Goal: Task Accomplishment & Management: Manage account settings

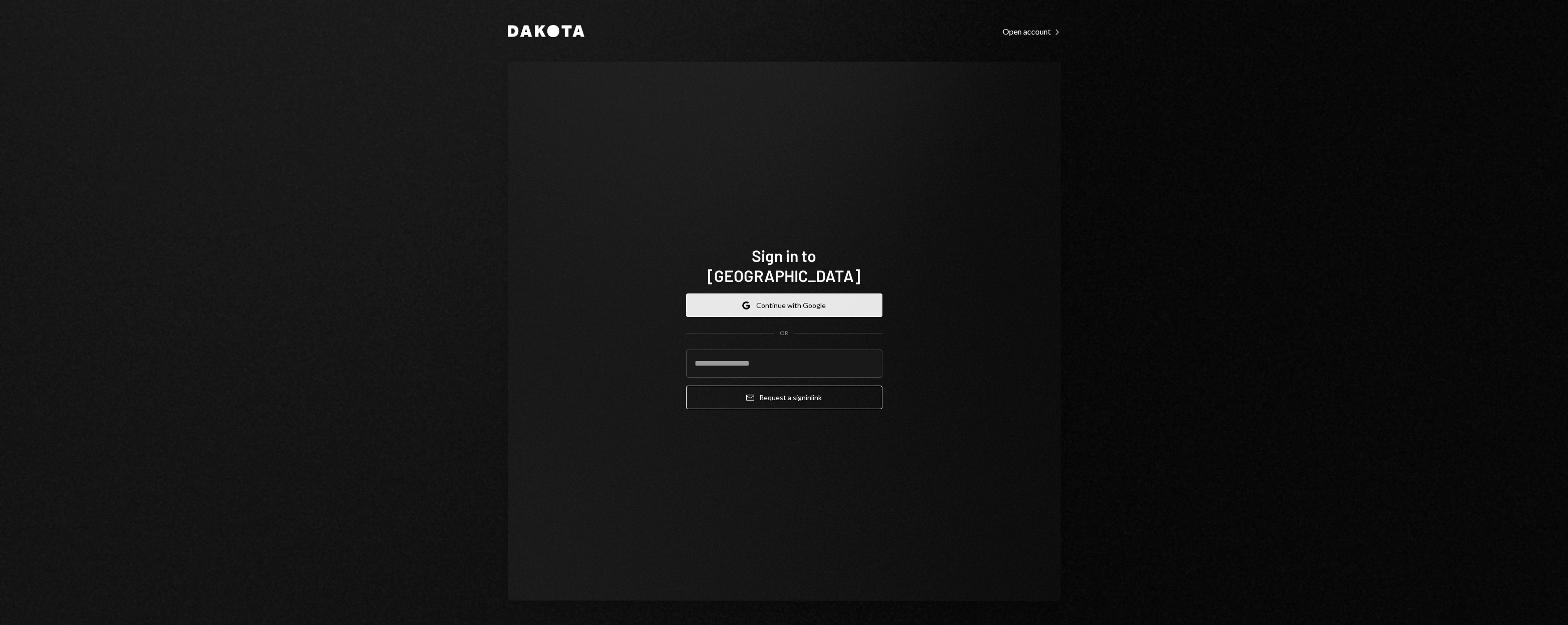
click at [837, 298] on button "Google Continue with Google" at bounding box center [784, 305] width 196 height 23
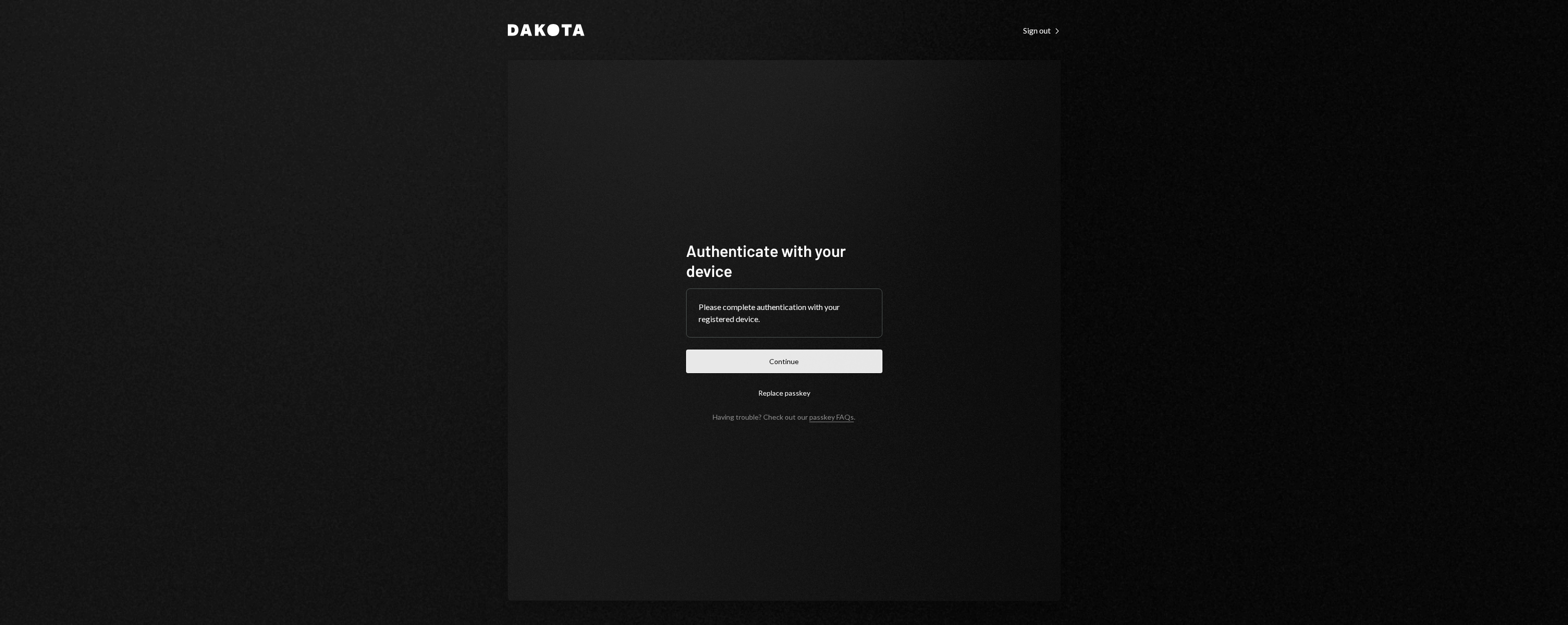
click at [807, 357] on button "Continue" at bounding box center [784, 361] width 196 height 23
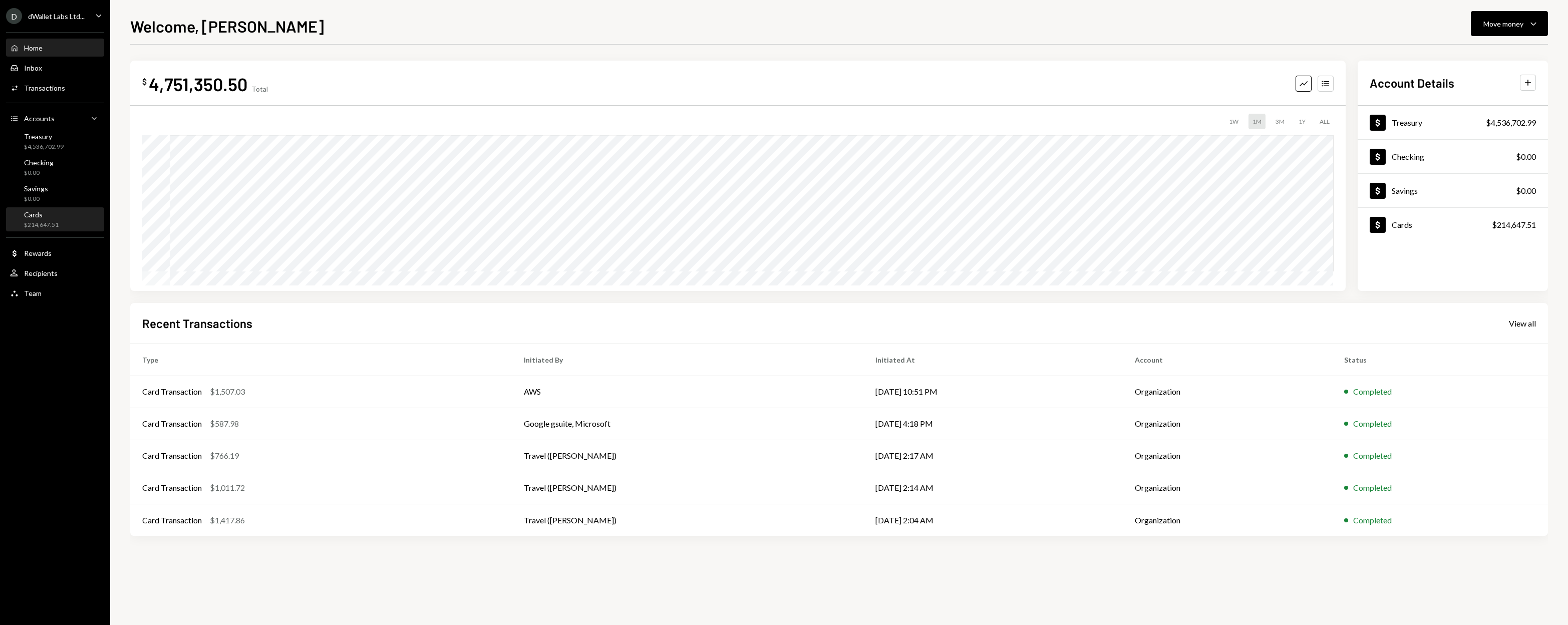
click at [52, 218] on div "Cards" at bounding box center [41, 214] width 35 height 8
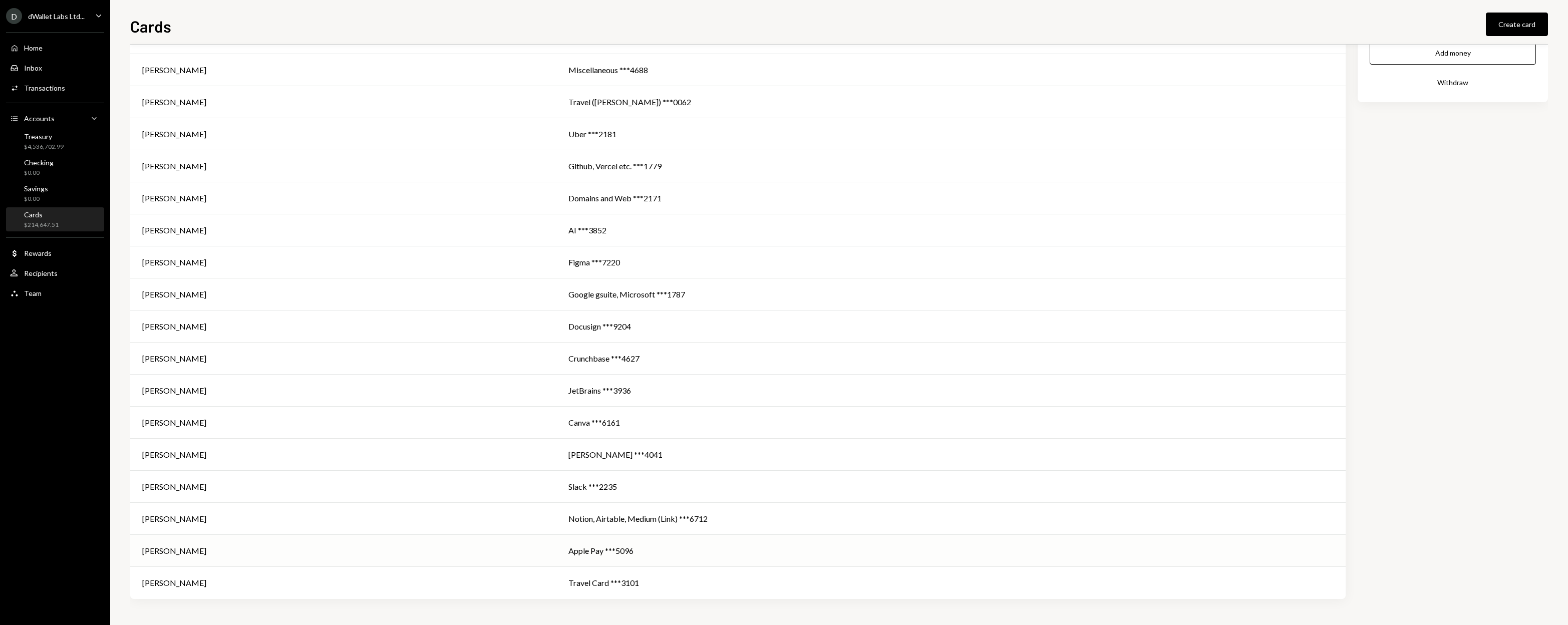
scroll to position [113, 0]
click at [586, 568] on td "Travel Card ***3101" at bounding box center [951, 577] width 790 height 32
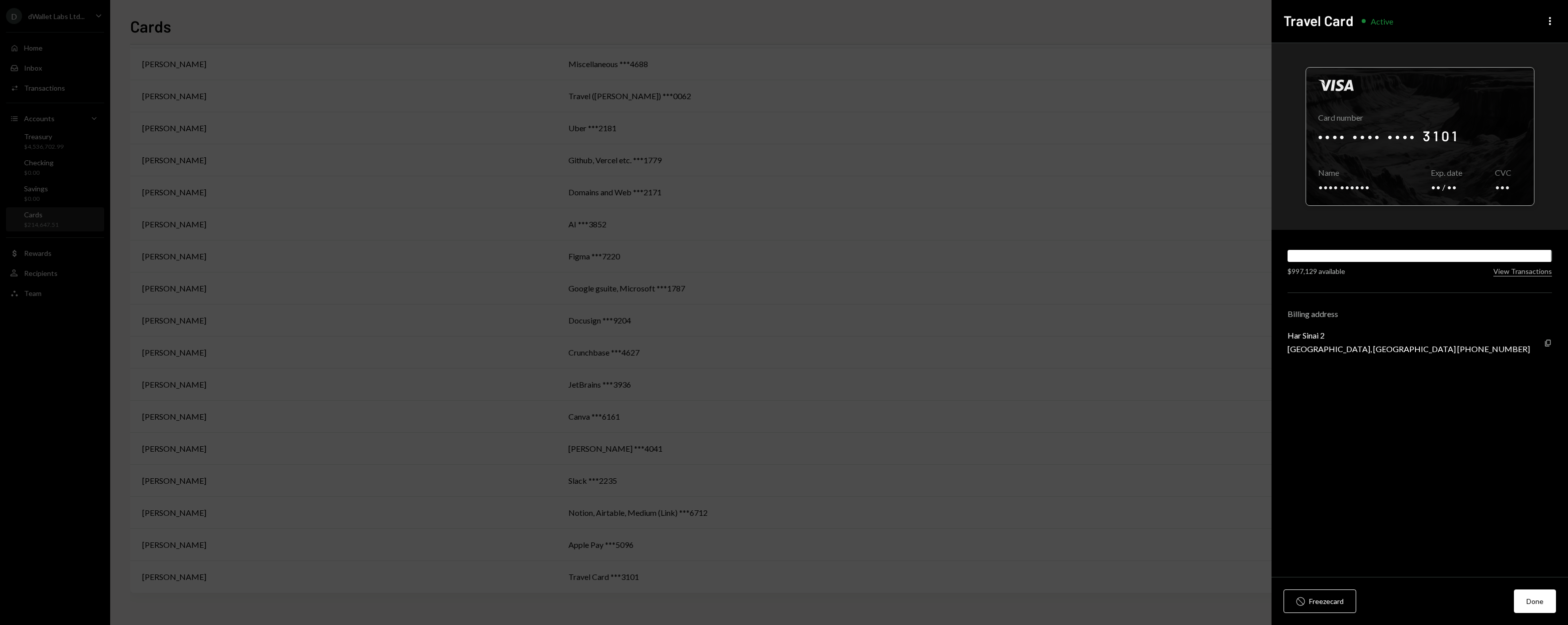
click at [1345, 137] on div at bounding box center [1420, 137] width 228 height 137
